Goal: Transaction & Acquisition: Purchase product/service

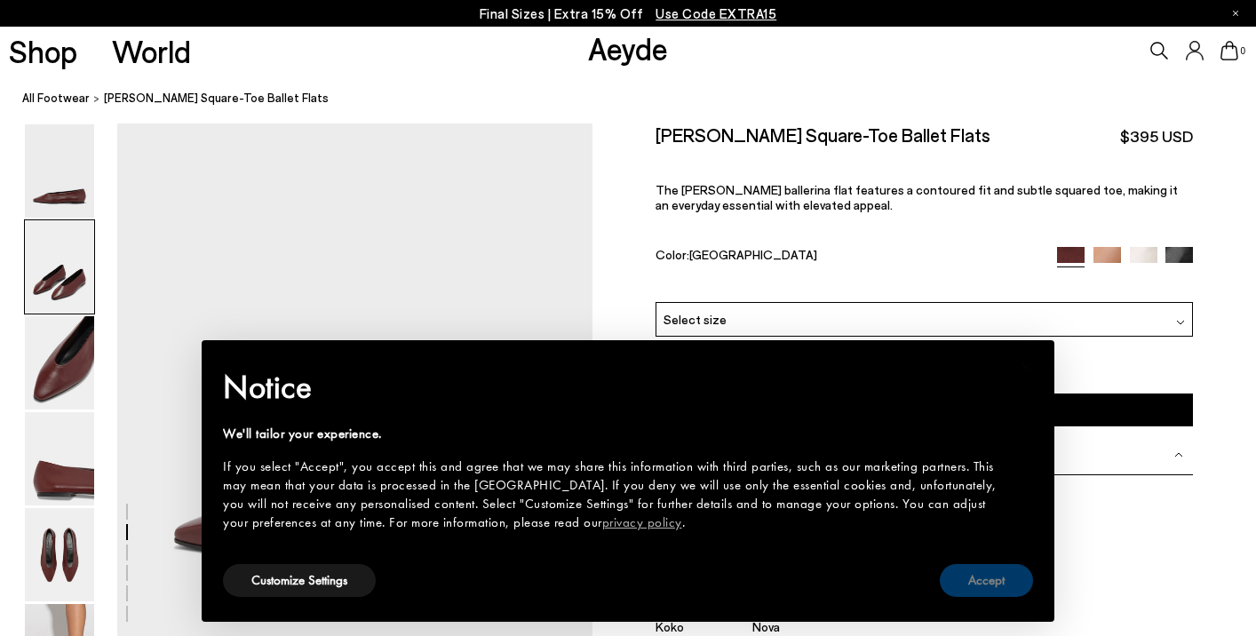
scroll to position [804, 0]
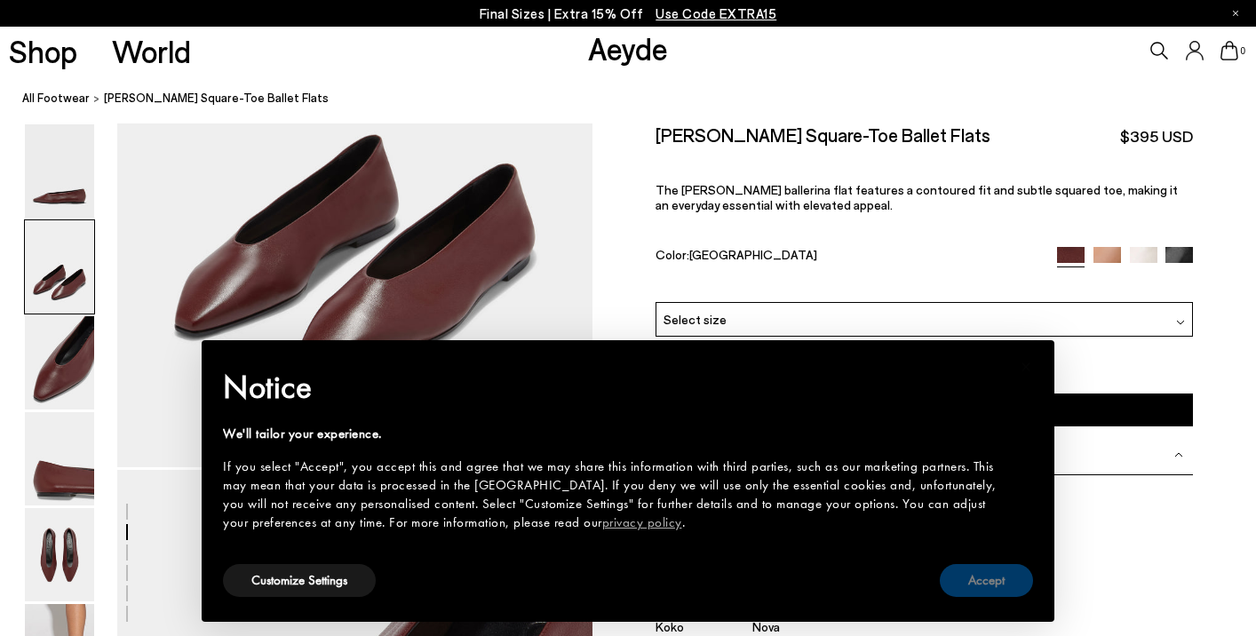
click at [985, 577] on button "Accept" at bounding box center [985, 580] width 93 height 33
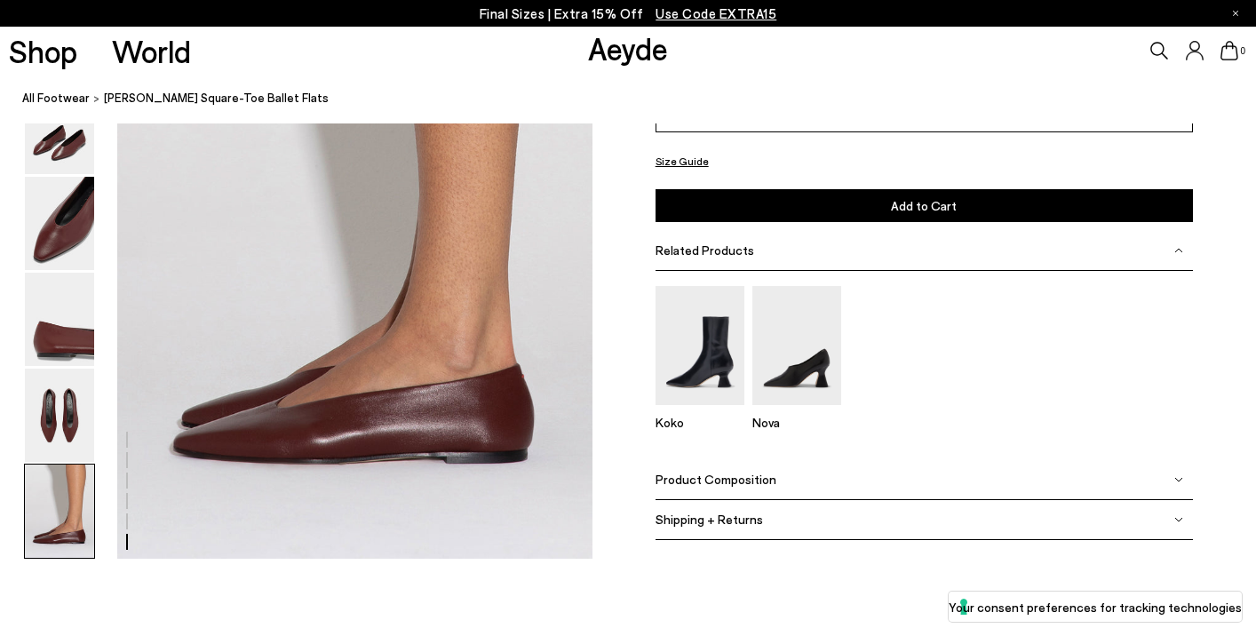
scroll to position [3259, 0]
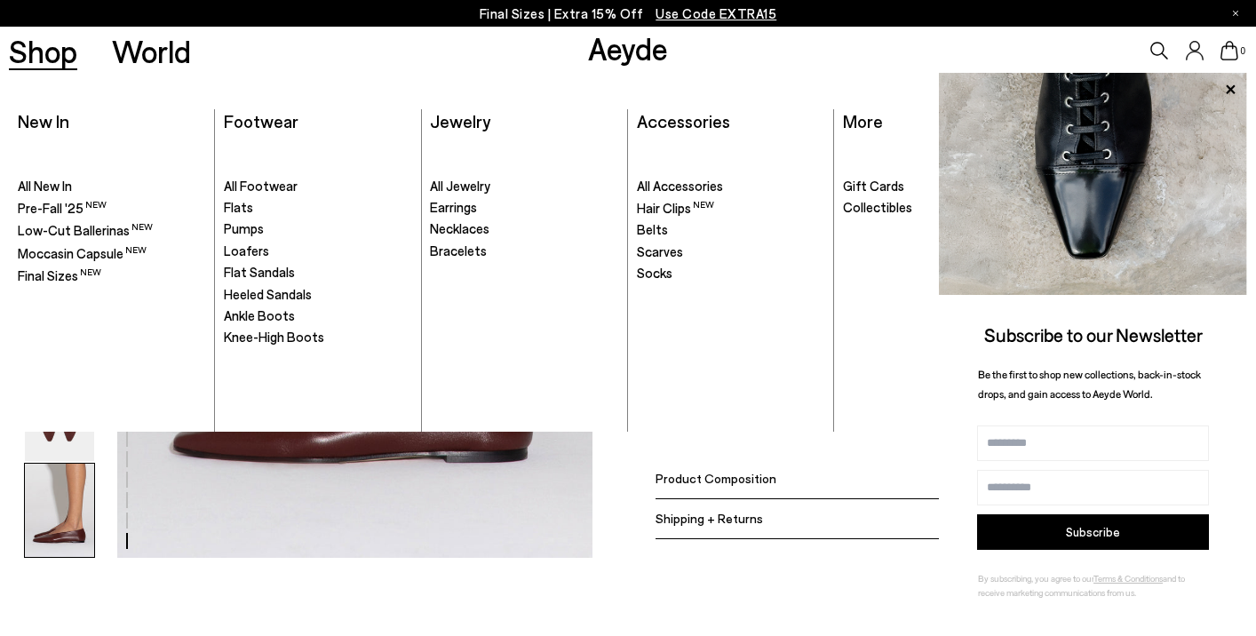
click at [44, 55] on link "Shop" at bounding box center [43, 51] width 68 height 31
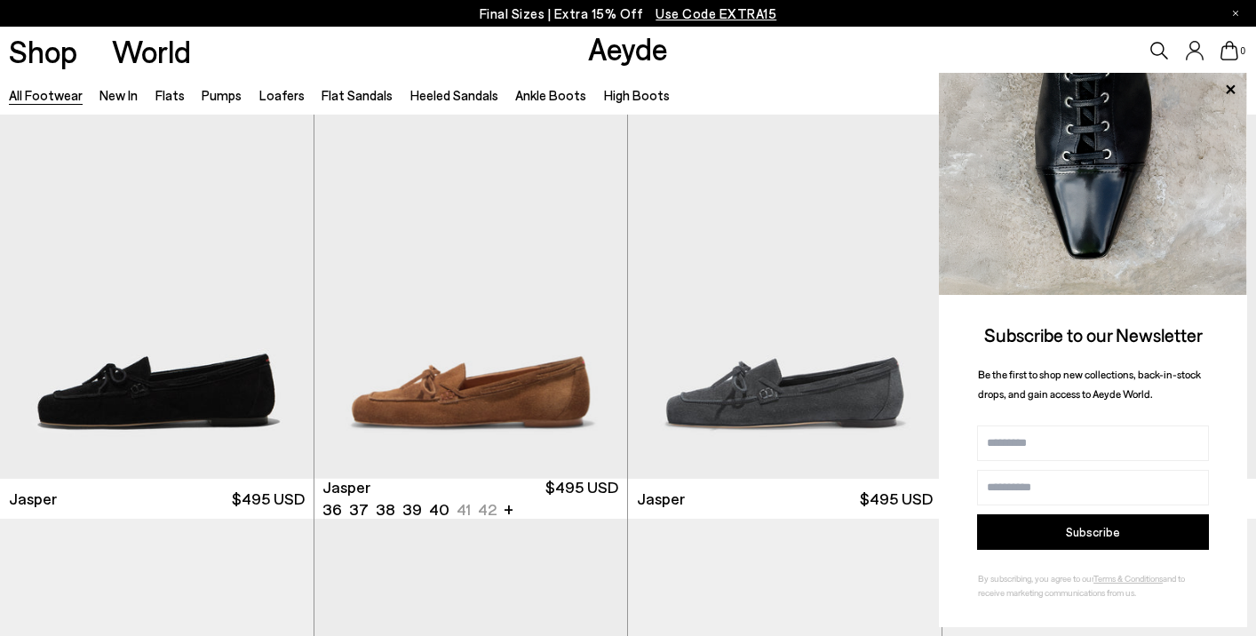
scroll to position [468, 0]
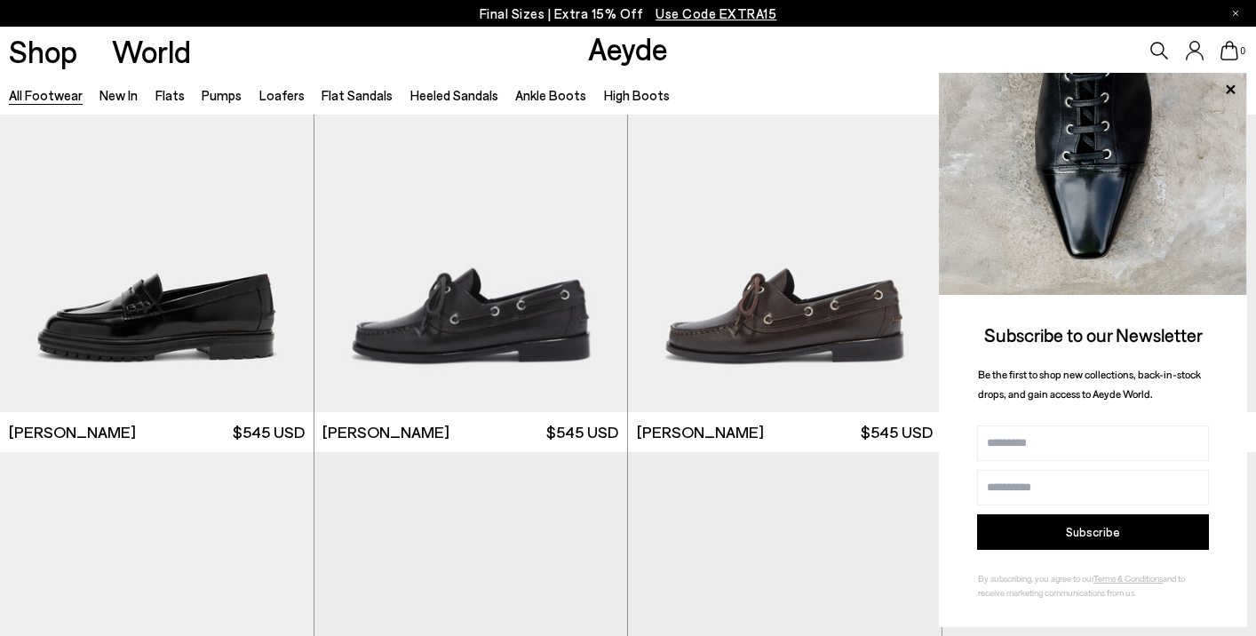
scroll to position [1400, 0]
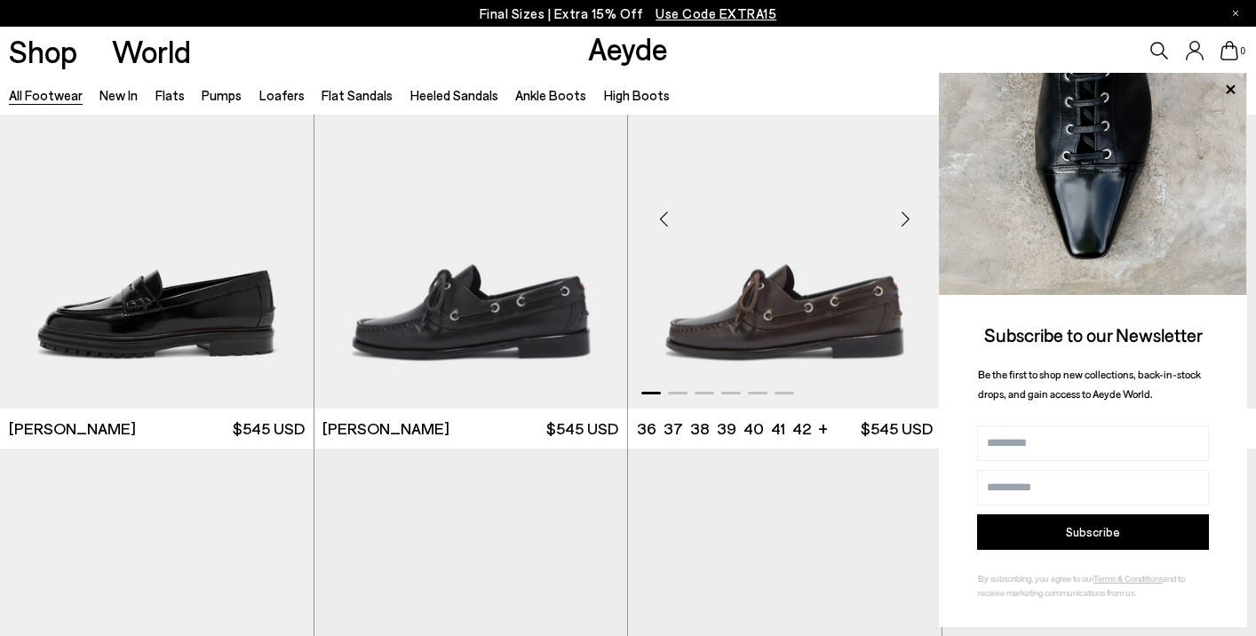
click at [909, 224] on div "Next slide" at bounding box center [905, 219] width 53 height 53
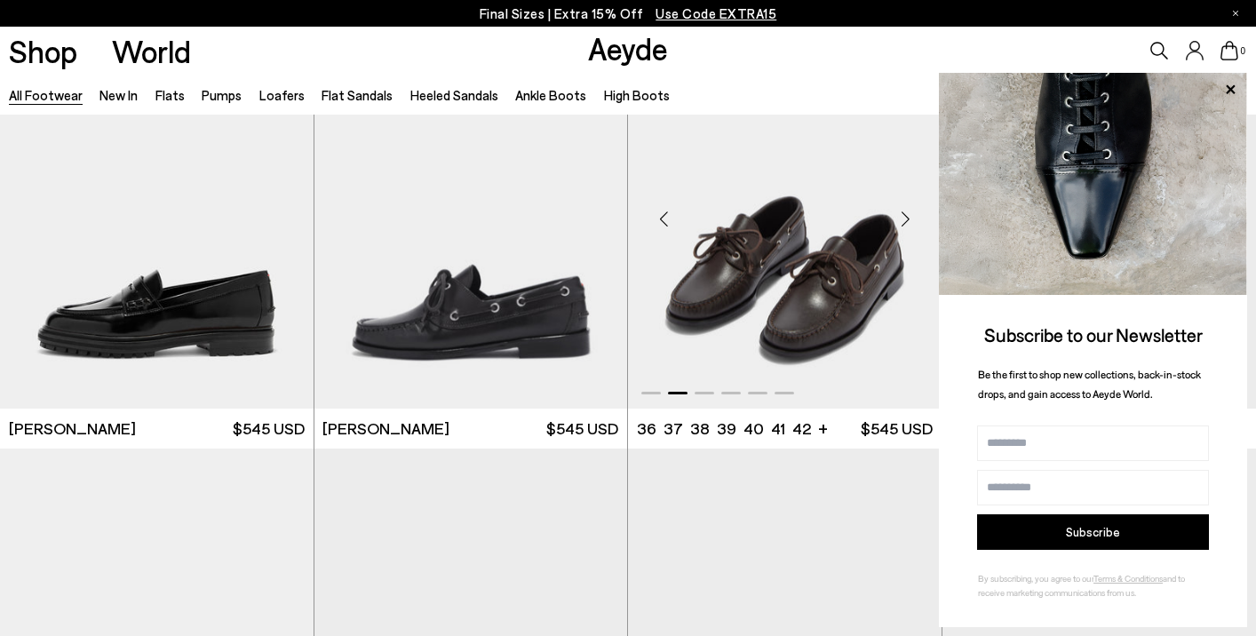
click at [909, 224] on div "Next slide" at bounding box center [905, 219] width 53 height 53
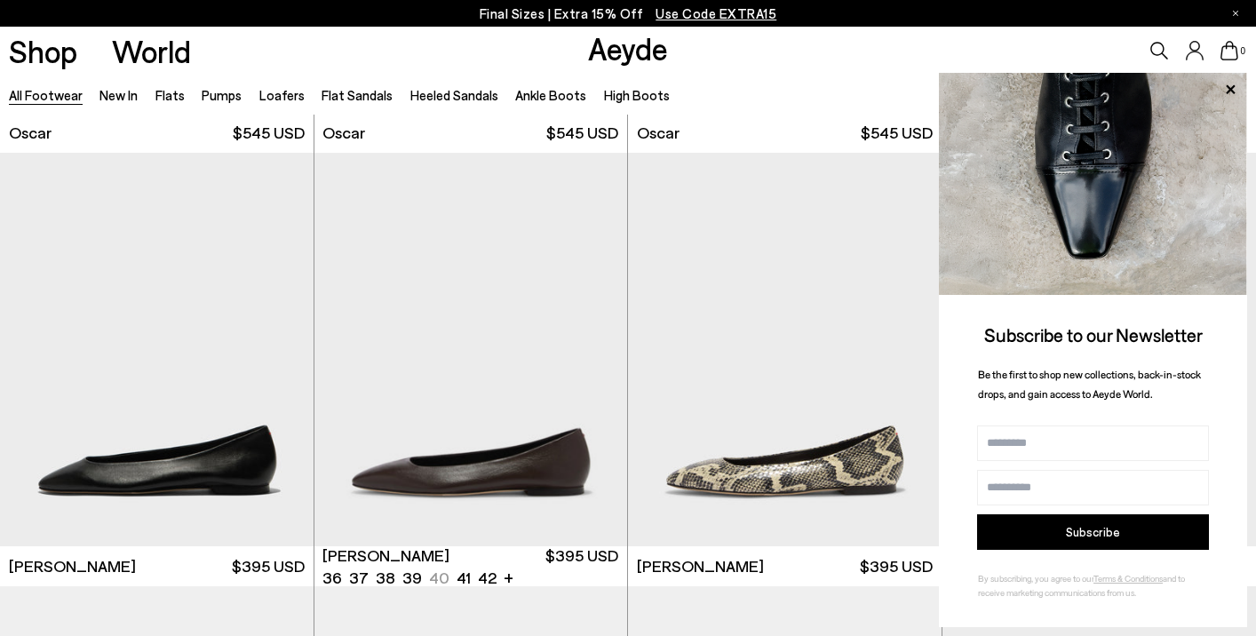
scroll to position [2572, 0]
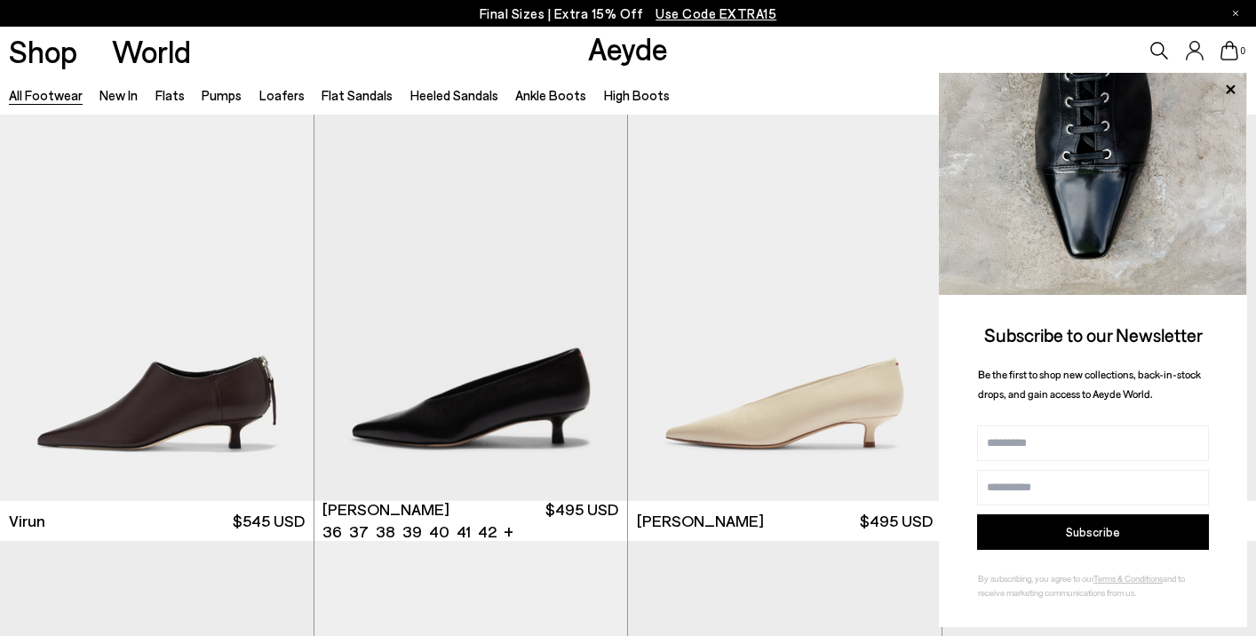
scroll to position [5660, 0]
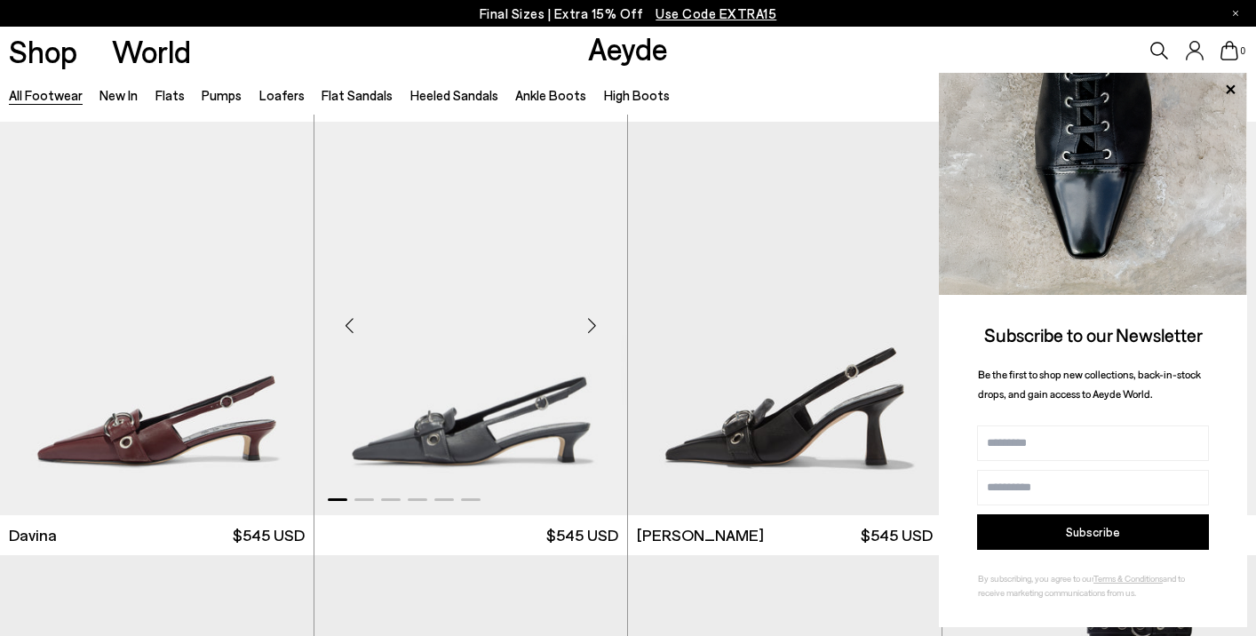
scroll to position [10279, 0]
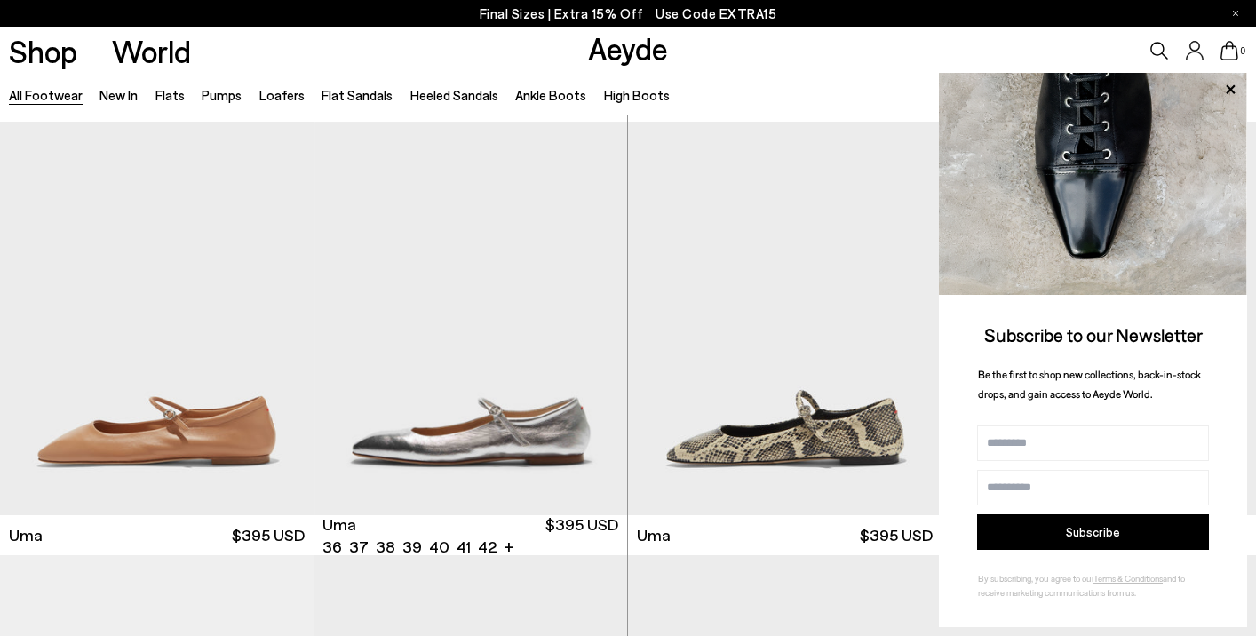
scroll to position [13031, 0]
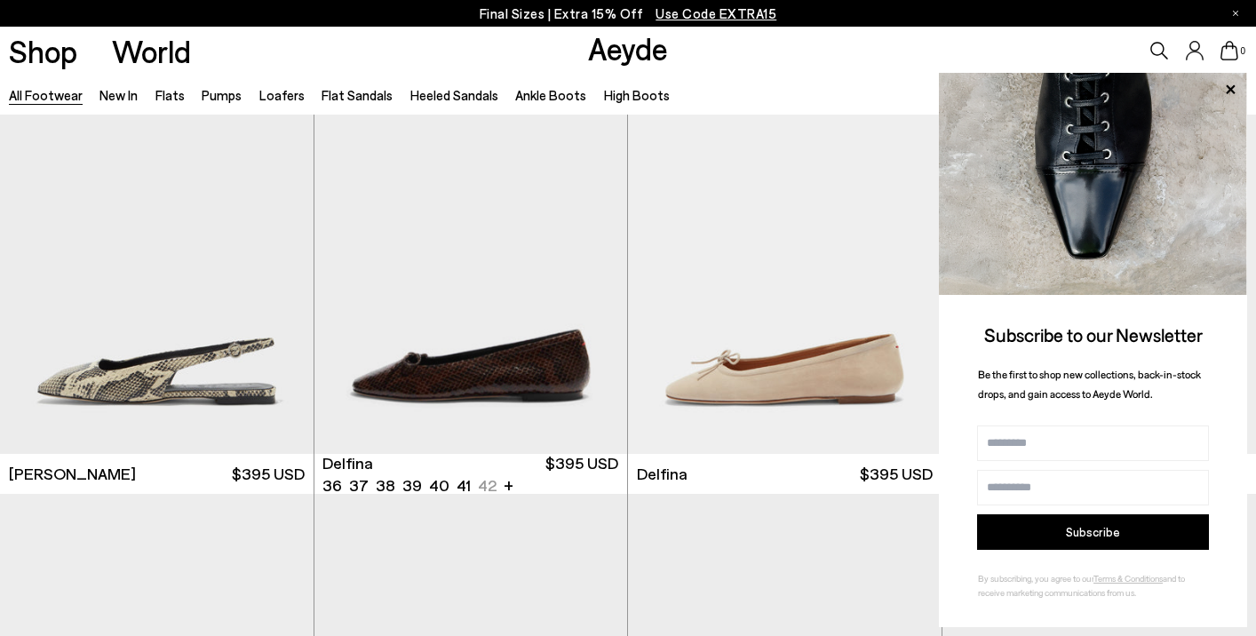
scroll to position [15231, 0]
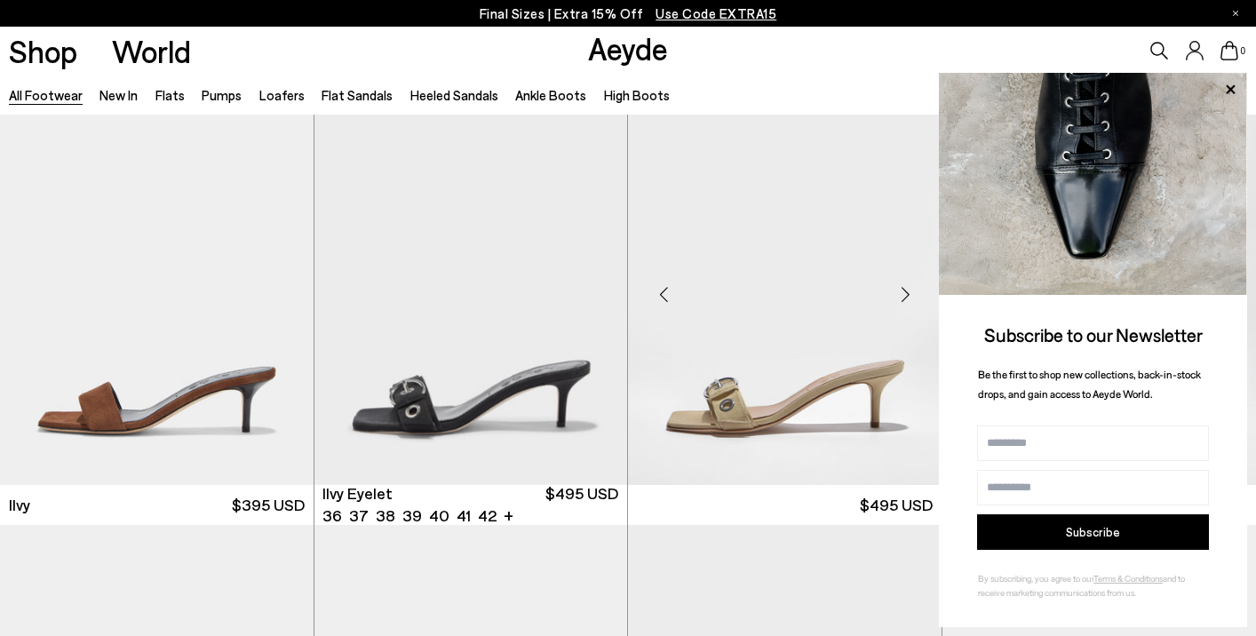
scroll to position [19104, 0]
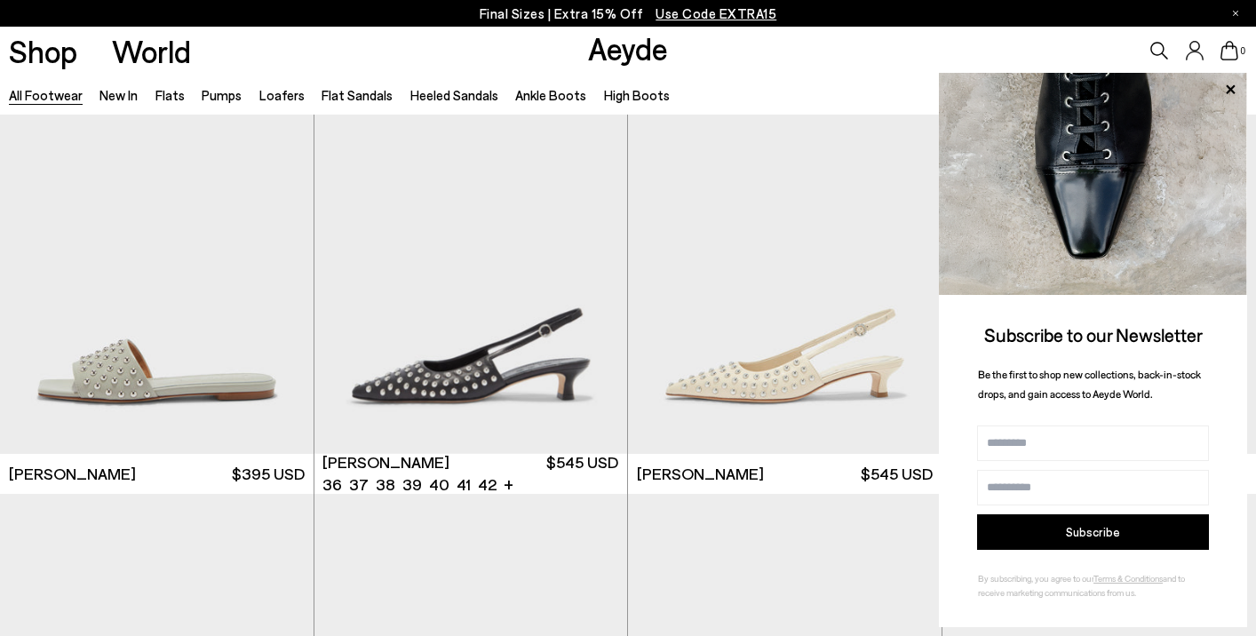
scroll to position [21300, 0]
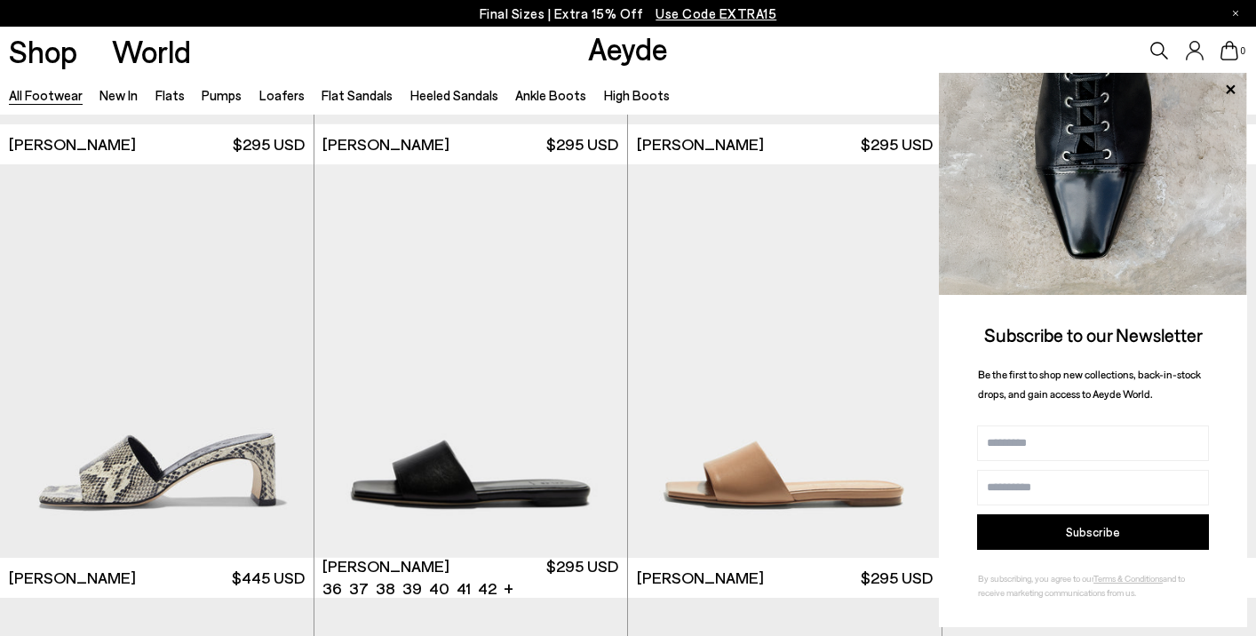
scroll to position [23023, 0]
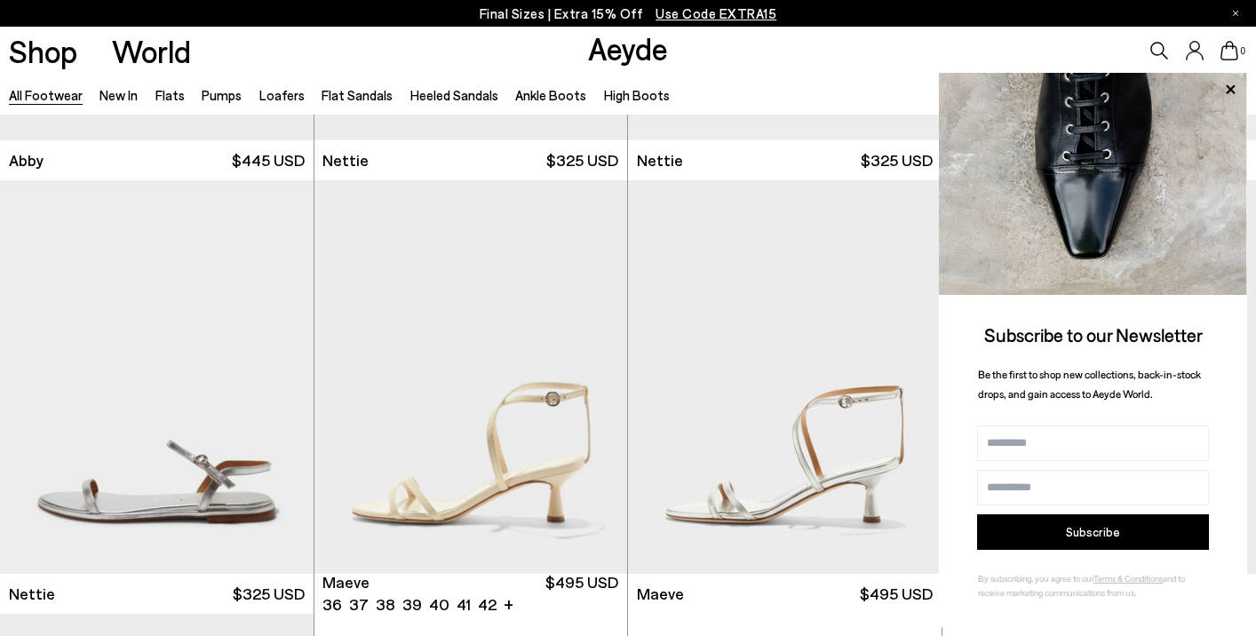
scroll to position [24471, 0]
